Goal: Task Accomplishment & Management: Manage account settings

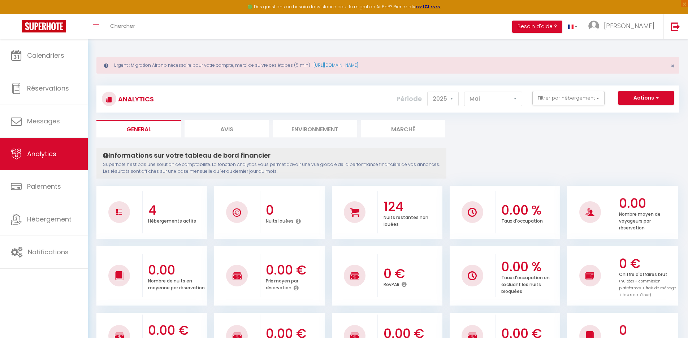
select select "2025"
select select "5"
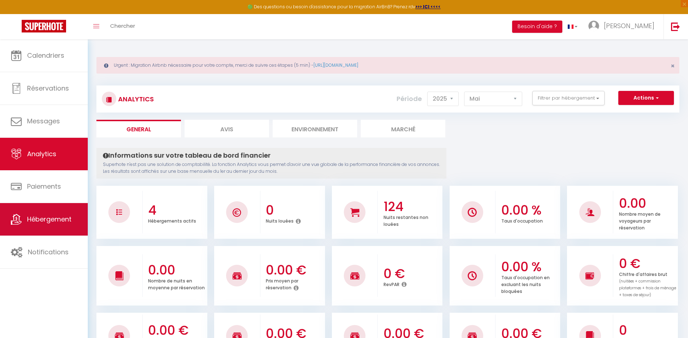
scroll to position [516, 0]
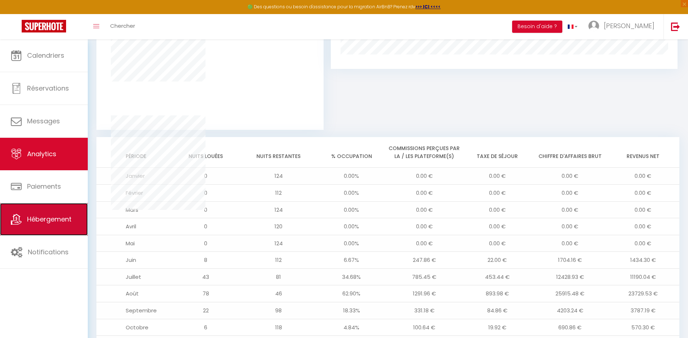
click at [66, 220] on span "Hébergement" at bounding box center [49, 219] width 44 height 9
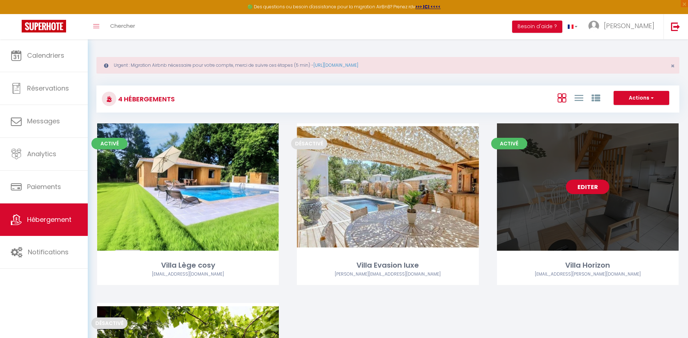
click at [586, 187] on link "Editer" at bounding box center [587, 187] width 43 height 14
select select "3"
select select "2"
select select "1"
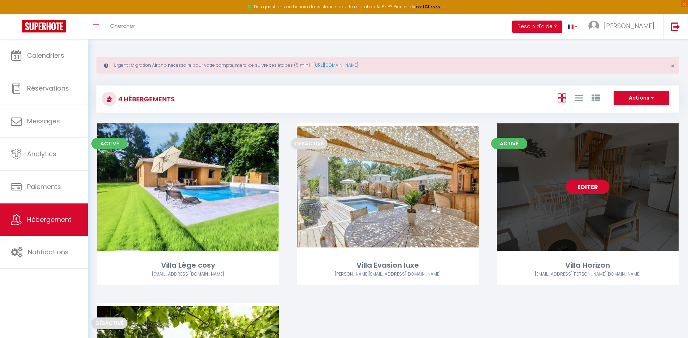
select select
select select "28"
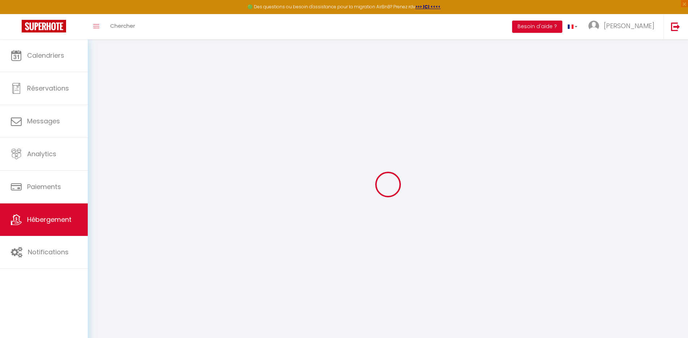
select select
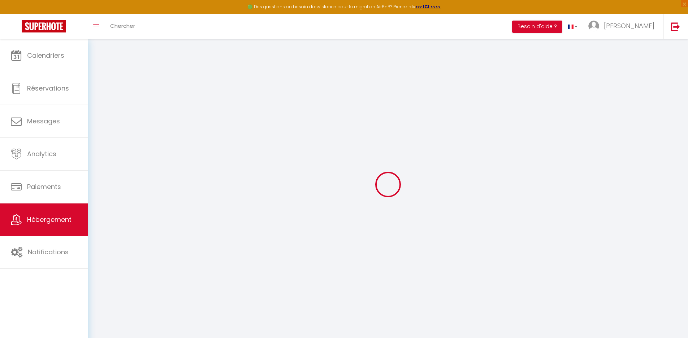
select select
checkbox input "false"
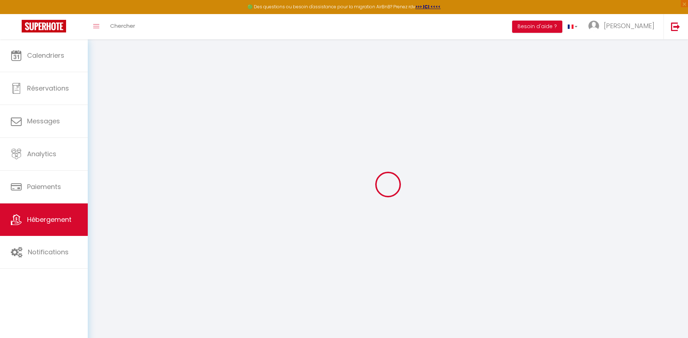
select select
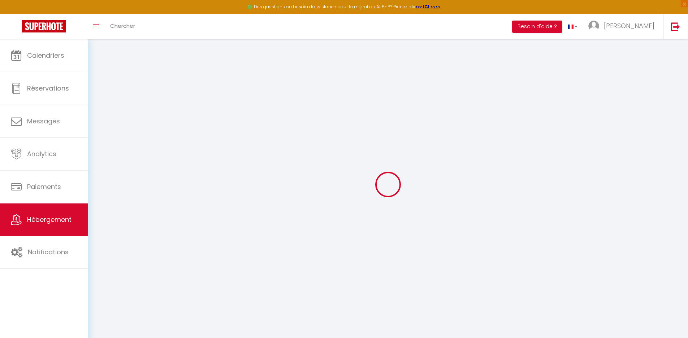
select select
checkbox input "false"
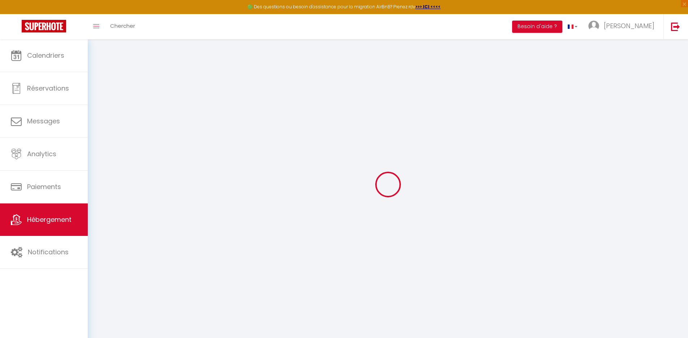
checkbox input "false"
select select
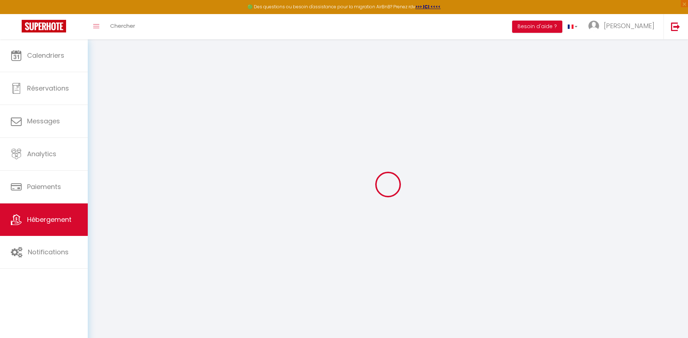
select select
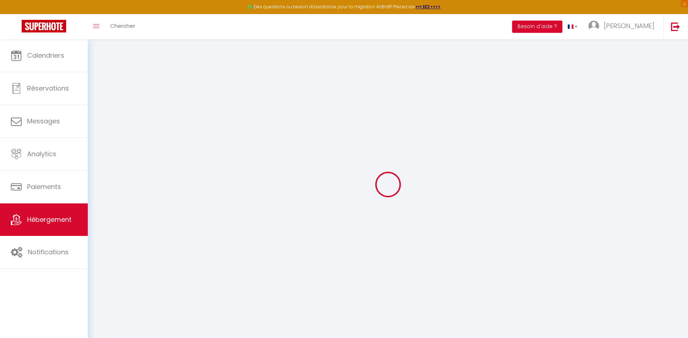
checkbox input "false"
select select
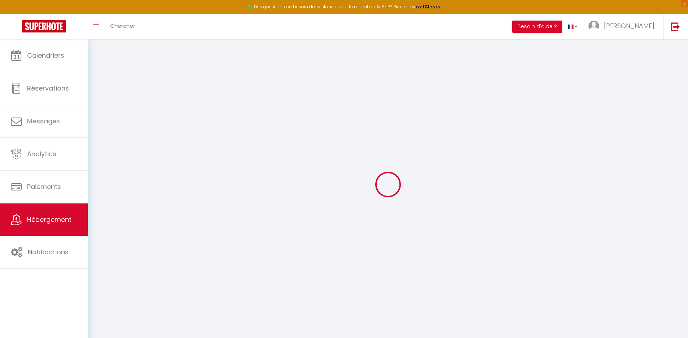
select select
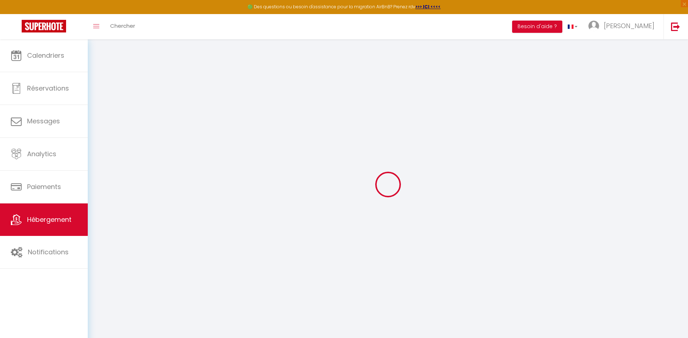
select select
checkbox input "false"
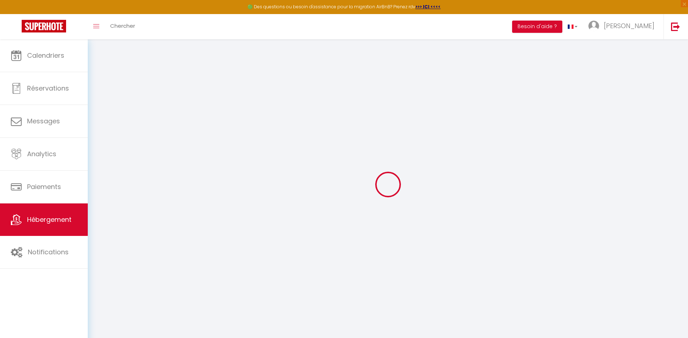
checkbox input "false"
select select
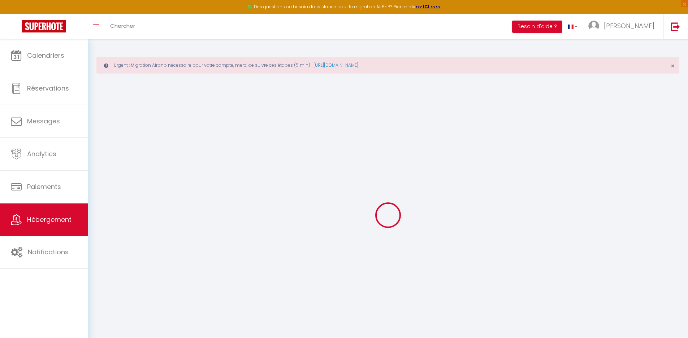
select select
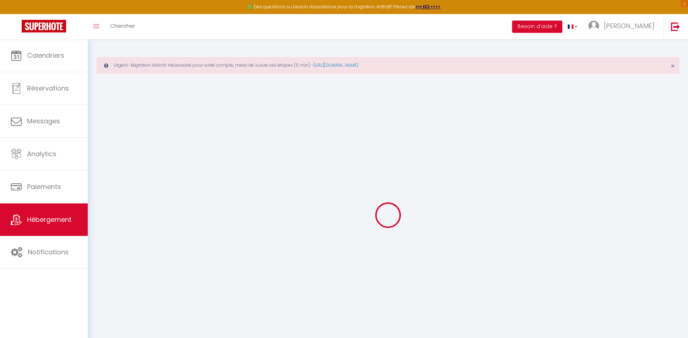
select select
checkbox input "false"
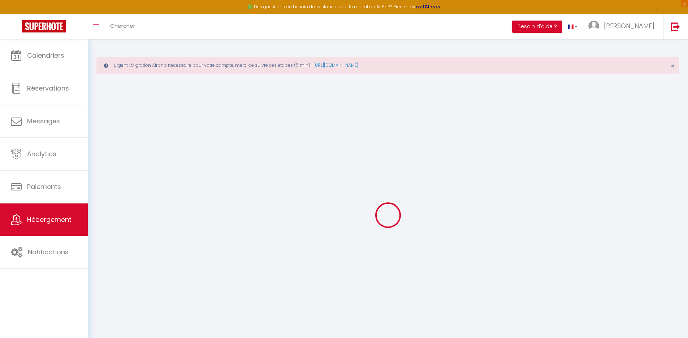
select select
type input "Villa Horizon"
type input "[PERSON_NAME] et Stébphane"
type input "[PERSON_NAME]"
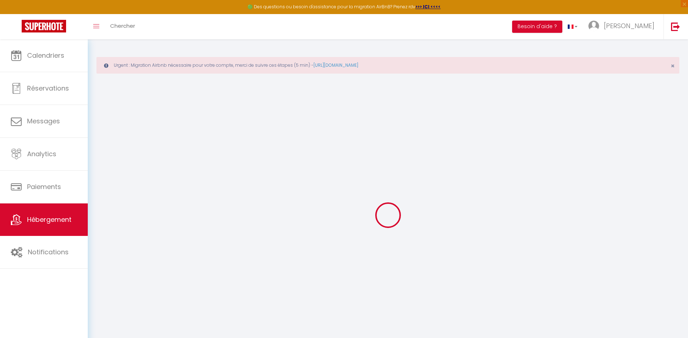
type input "26 ALLEE FONFREDE"
type input "331600"
type input "[GEOGRAPHIC_DATA]"
select select "houses"
select select "7"
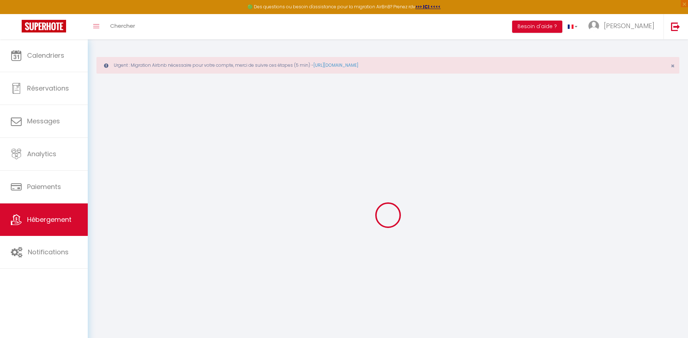
select select "3"
type input "1800"
type input "104"
type input "1800"
select select
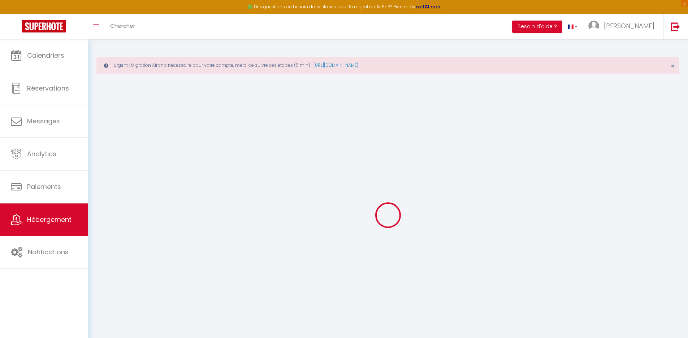
select select
type input "[STREET_ADDRESS][PERSON_NAME]"
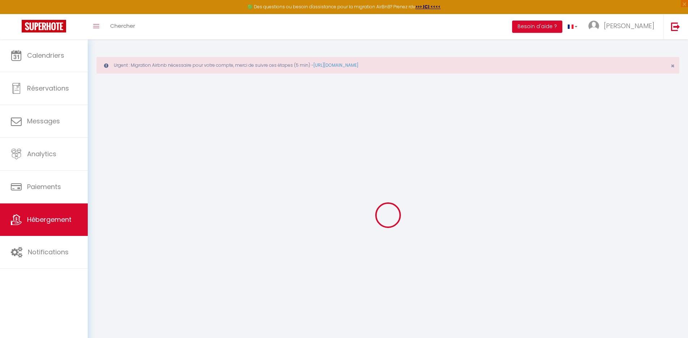
type input "33680"
type input "Lacanau"
type input "[EMAIL_ADDRESS][DOMAIN_NAME]"
select select "15126"
checkbox input "false"
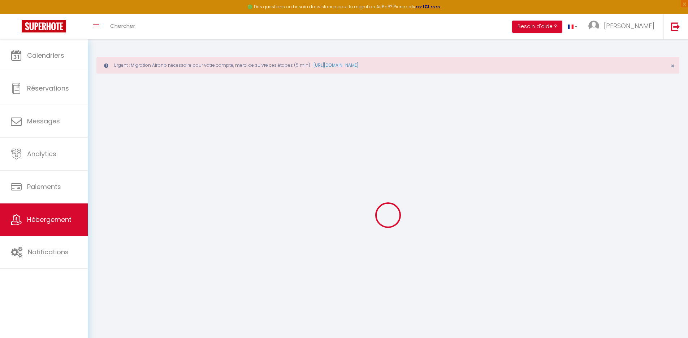
checkbox input "false"
type input "0"
type input "104"
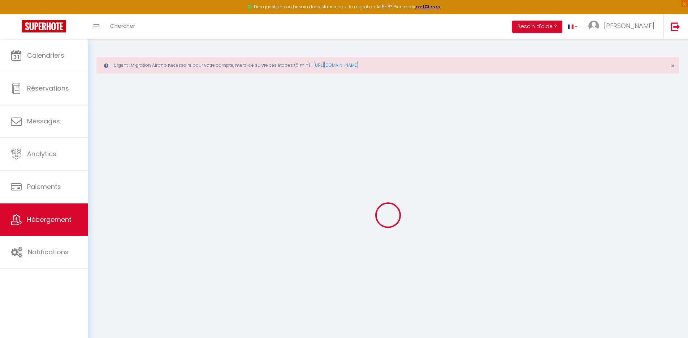
type input "0"
select select
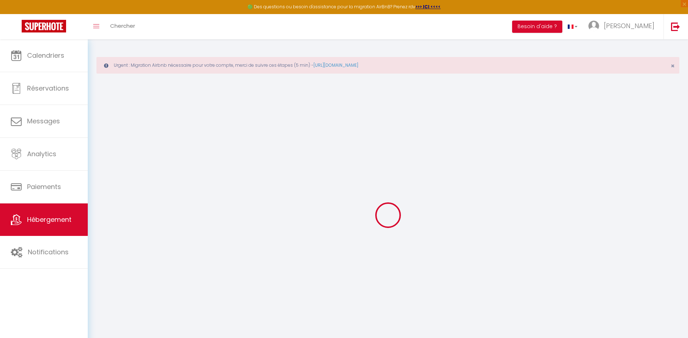
select select
checkbox input "false"
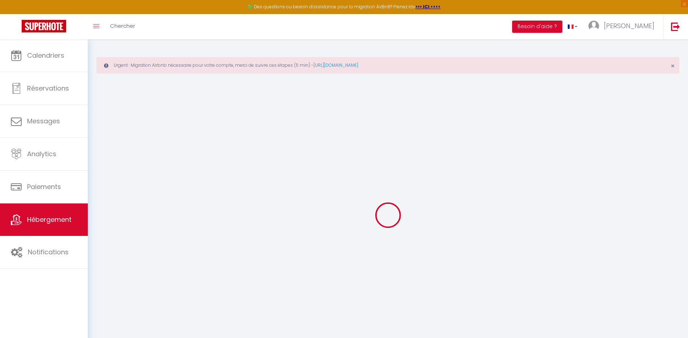
checkbox input "false"
select select "villa"
select select
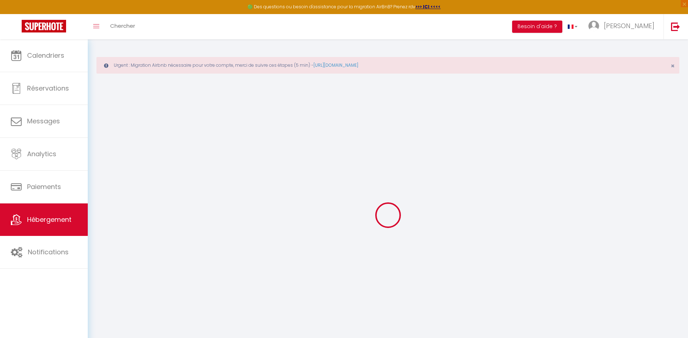
select select
checkbox input "false"
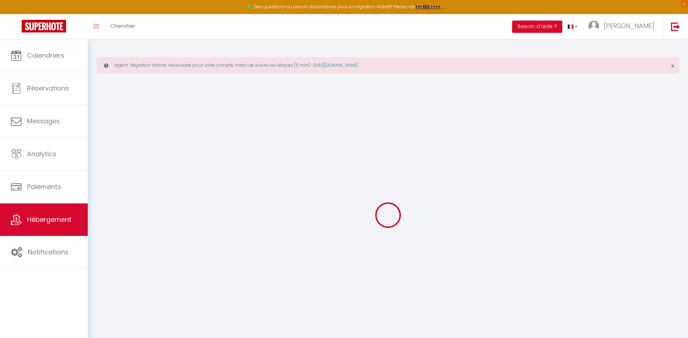
checkbox input "false"
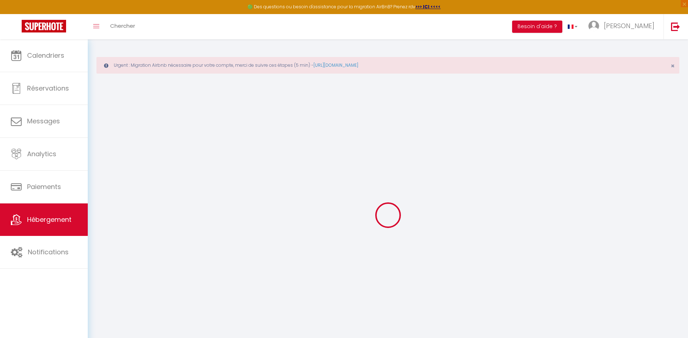
checkbox input "false"
select select "17:00"
select select
select select "10:00"
select select "30"
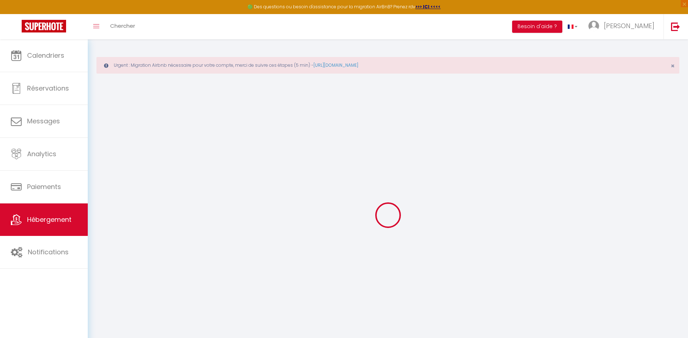
select select "120"
select select
checkbox input "false"
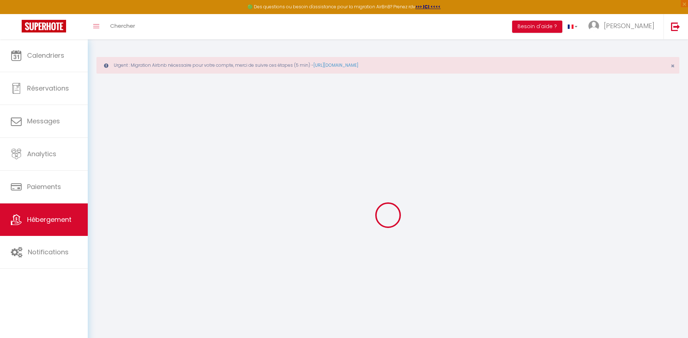
checkbox input "false"
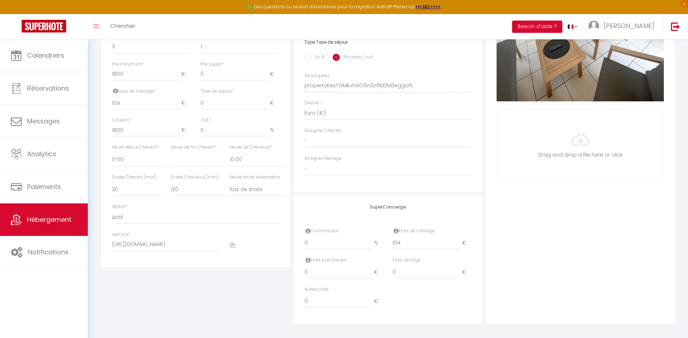
scroll to position [334, 0]
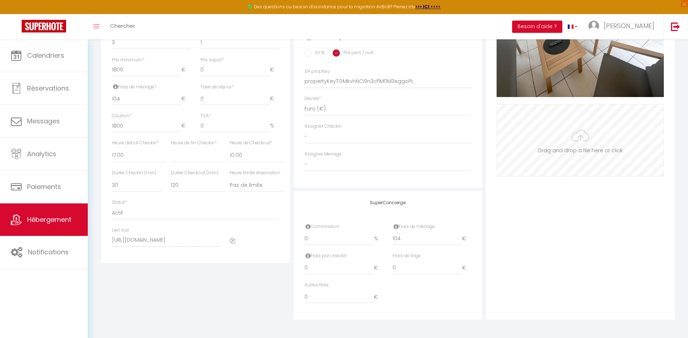
click at [576, 139] on input "Photo" at bounding box center [580, 141] width 167 height 72
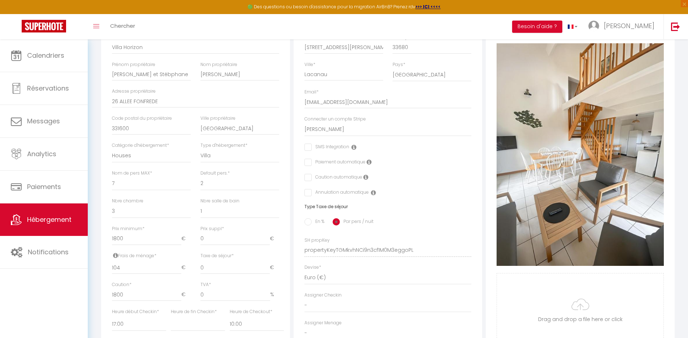
scroll to position [154, 0]
